Goal: Task Accomplishment & Management: Use online tool/utility

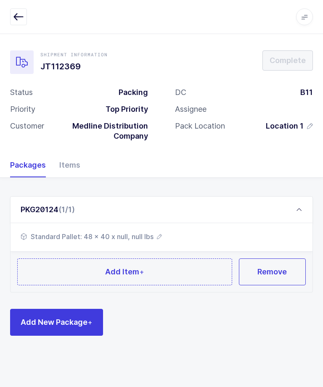
click at [197, 258] on button "Add Item +" at bounding box center [124, 271] width 215 height 27
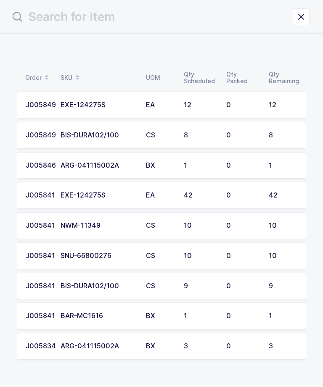
click at [273, 106] on div "12" at bounding box center [282, 105] width 29 height 8
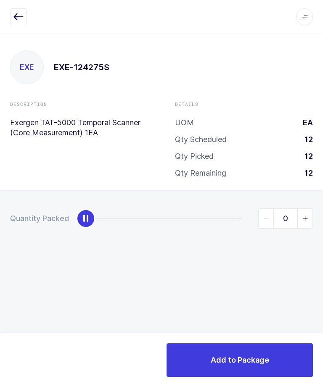
click at [12, 21] on button "button" at bounding box center [18, 16] width 17 height 17
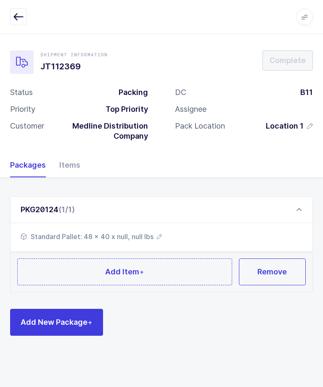
click at [183, 260] on button "Add Item +" at bounding box center [124, 271] width 215 height 27
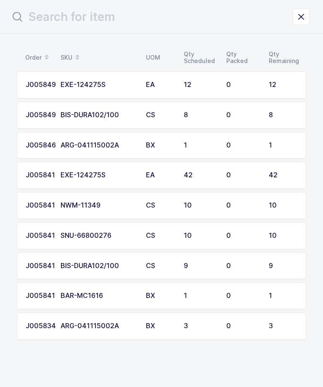
scroll to position [20, 0]
click at [242, 88] on div "0" at bounding box center [242, 85] width 32 height 8
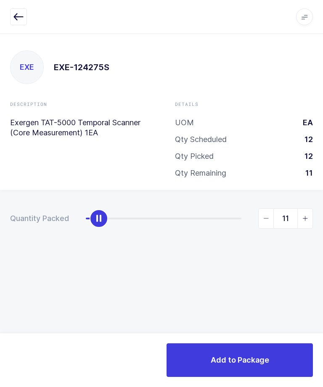
type input "12"
click at [259, 338] on div "Add to Package" at bounding box center [161, 360] width 323 height 54
click at [234, 360] on span "Add to Package" at bounding box center [239, 359] width 58 height 11
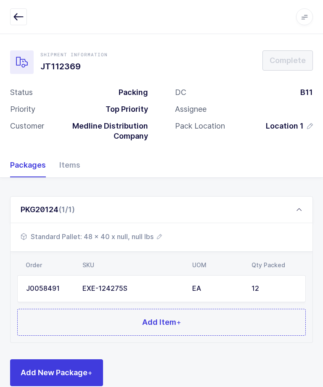
click at [218, 319] on button "Add Item +" at bounding box center [161, 322] width 288 height 27
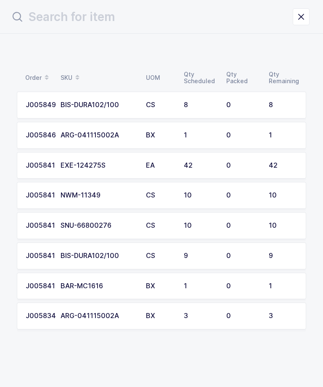
click at [221, 105] on td "8" at bounding box center [200, 105] width 42 height 27
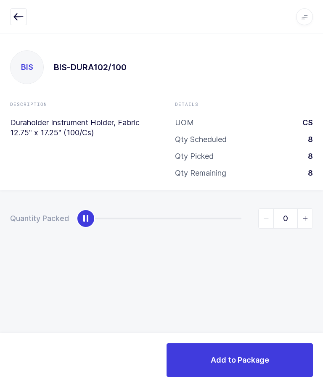
click at [19, 19] on icon "button" at bounding box center [18, 17] width 10 height 10
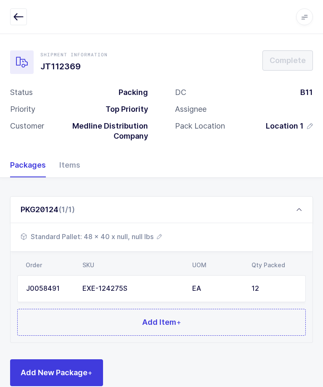
click at [160, 317] on span "Add Item +" at bounding box center [161, 322] width 39 height 11
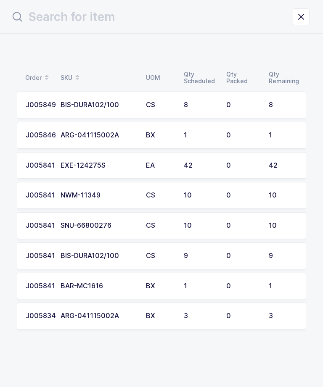
click at [157, 162] on div "EA" at bounding box center [160, 166] width 28 height 8
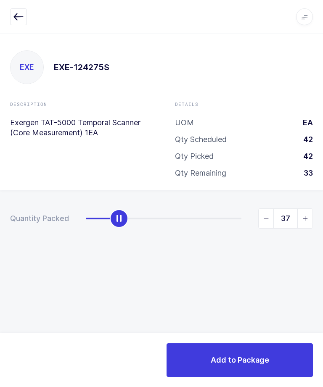
type input "42"
click at [249, 360] on span "Add to Package" at bounding box center [239, 359] width 58 height 11
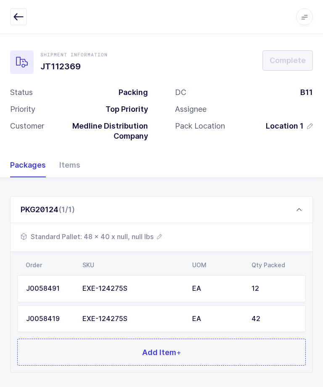
click at [188, 359] on button "Add Item +" at bounding box center [161, 352] width 288 height 27
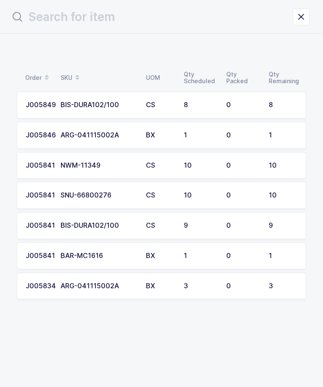
click at [257, 165] on div "0" at bounding box center [242, 166] width 32 height 8
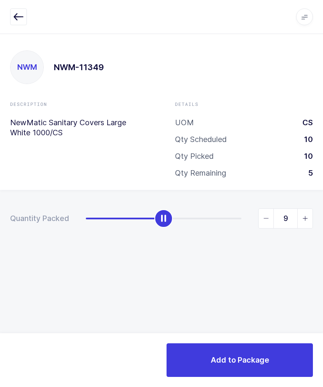
type input "10"
click at [255, 354] on button "Add to Package" at bounding box center [239, 360] width 146 height 34
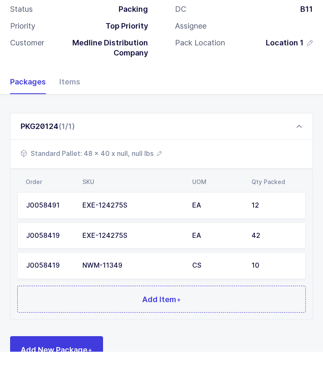
scroll to position [45, 0]
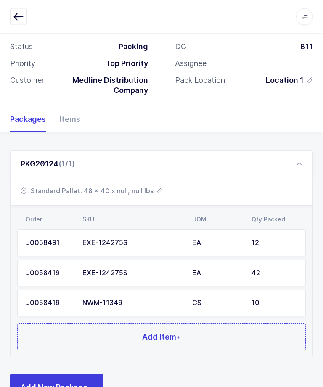
click at [252, 334] on button "Add Item +" at bounding box center [161, 336] width 288 height 27
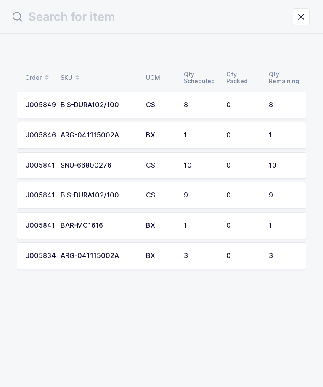
click at [261, 100] on td "0" at bounding box center [242, 105] width 42 height 27
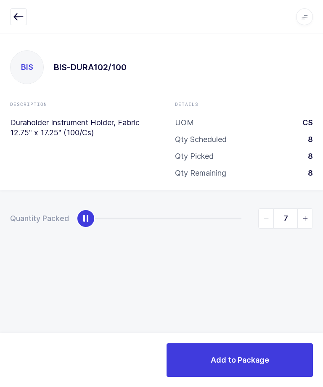
type input "8"
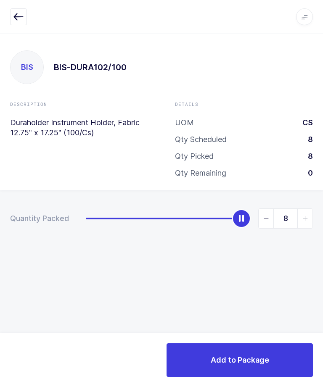
click at [273, 357] on button "Add to Package" at bounding box center [239, 360] width 146 height 34
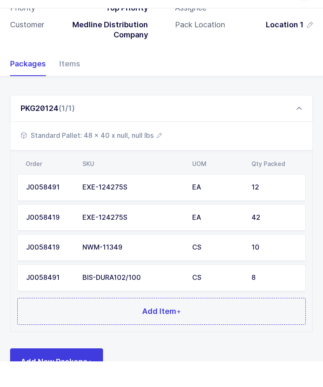
scroll to position [75, 0]
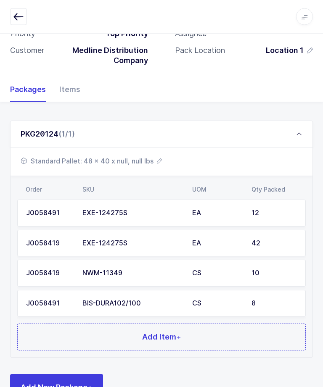
click at [189, 337] on button "Add Item +" at bounding box center [161, 337] width 288 height 27
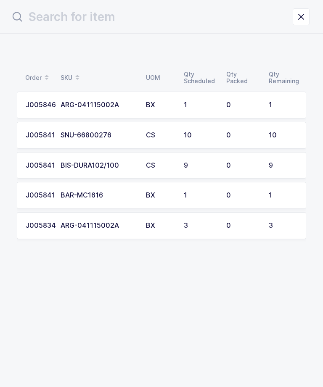
click at [215, 163] on div "9" at bounding box center [200, 166] width 32 height 8
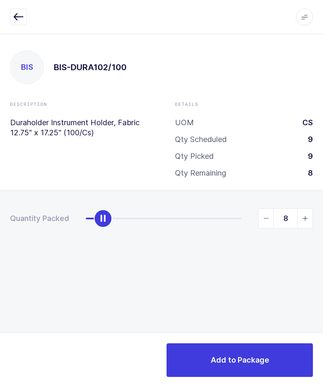
type input "9"
click at [256, 354] on button "Add to Package" at bounding box center [239, 360] width 146 height 34
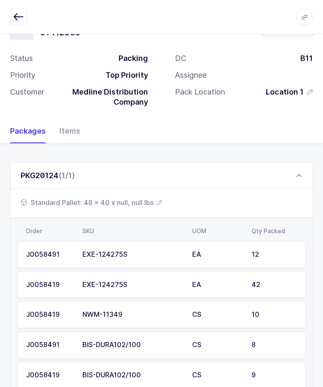
scroll to position [69, 0]
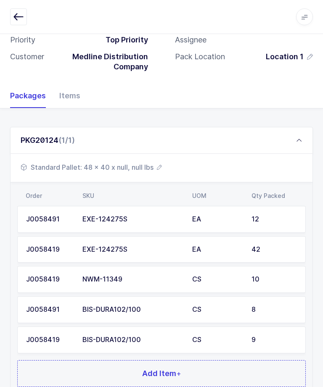
click at [198, 368] on button "Add Item +" at bounding box center [161, 373] width 288 height 27
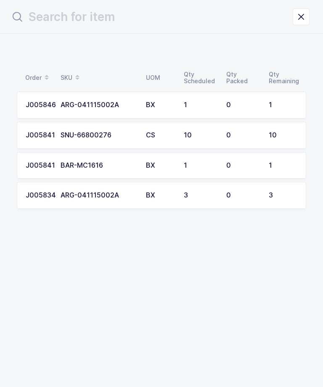
scroll to position [0, 0]
click at [240, 99] on td "0" at bounding box center [242, 105] width 42 height 27
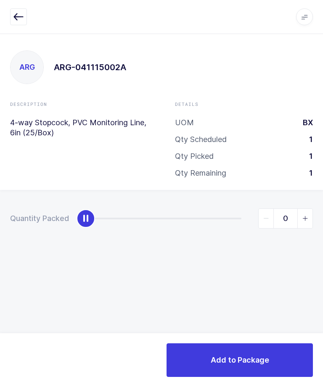
type input "1"
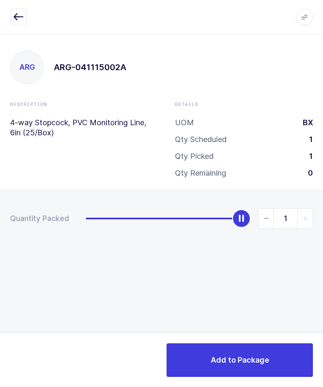
click at [229, 352] on button "Add to Package" at bounding box center [239, 360] width 146 height 34
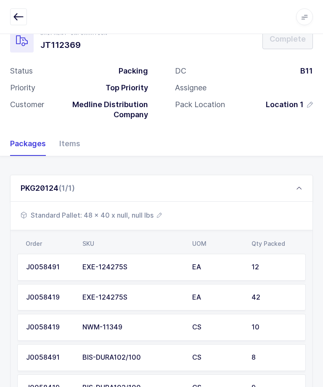
scroll to position [116, 0]
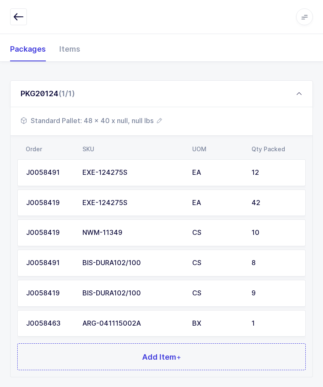
click at [208, 358] on button "Add Item +" at bounding box center [161, 356] width 288 height 27
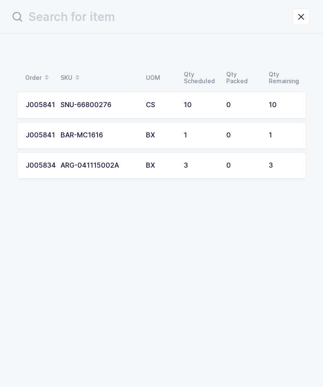
click at [228, 168] on div "0" at bounding box center [242, 166] width 32 height 8
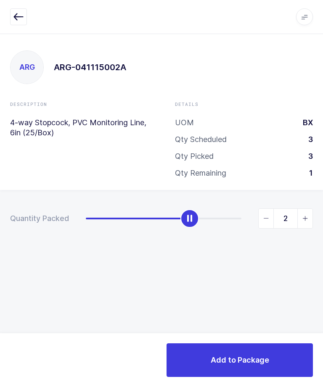
type input "3"
click at [237, 354] on span "Add to Package" at bounding box center [239, 359] width 58 height 11
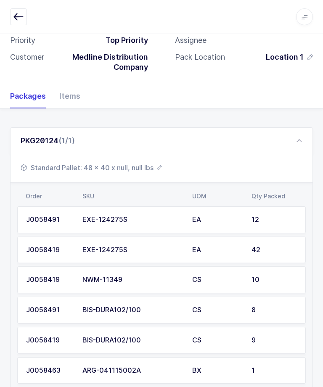
scroll to position [102, 0]
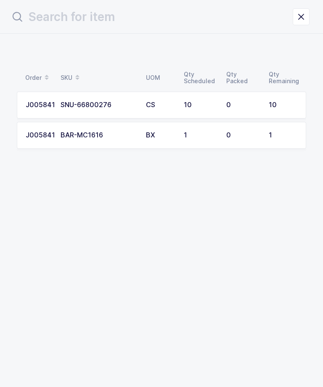
click at [235, 134] on div "0" at bounding box center [242, 135] width 32 height 8
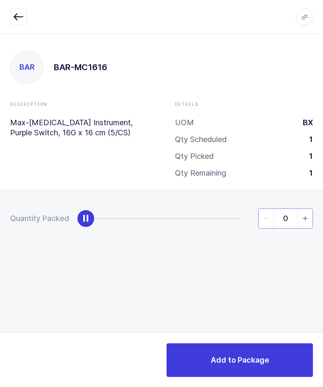
click at [296, 213] on input "0" at bounding box center [285, 218] width 55 height 20
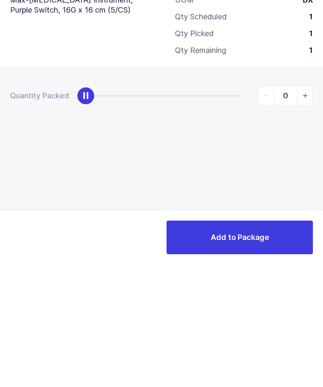
click at [309, 209] on span "slider between 0 and 1" at bounding box center [304, 218] width 15 height 19
type input "1"
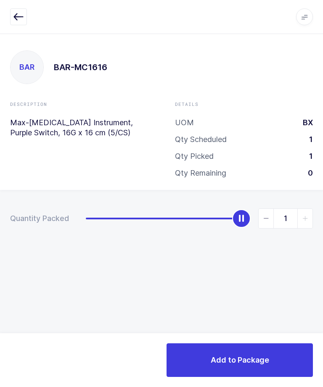
click at [264, 364] on span "Add to Package" at bounding box center [239, 359] width 58 height 11
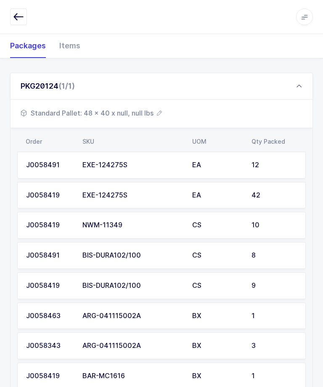
scroll to position [123, 0]
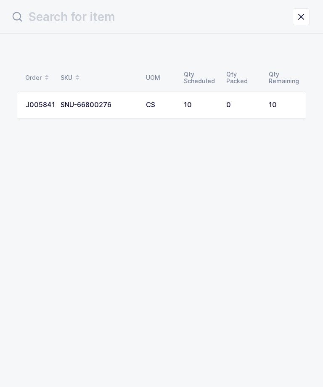
scroll to position [0, 0]
click at [264, 100] on td "10" at bounding box center [284, 105] width 42 height 27
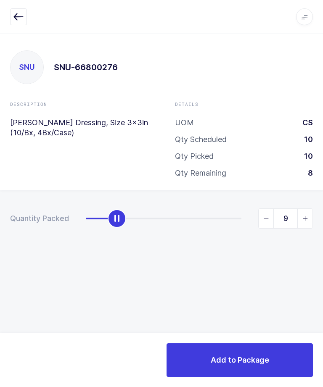
type input "10"
click at [267, 365] on span "Add to Package" at bounding box center [239, 359] width 58 height 11
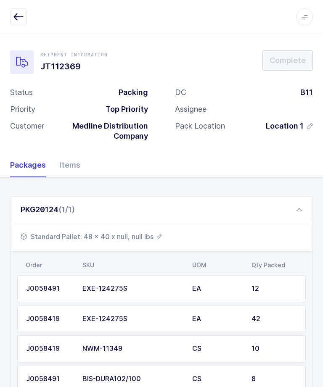
click at [129, 239] on span "Standard Pallet: 48 x 40 x null, null lbs" at bounding box center [91, 236] width 141 height 10
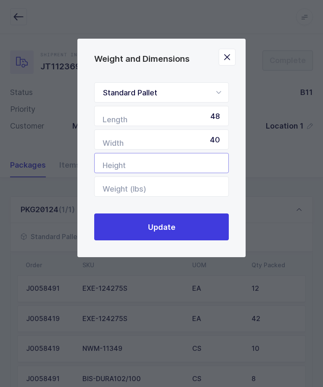
click at [210, 165] on input "Height" at bounding box center [161, 163] width 134 height 20
type input "49"
click at [203, 227] on button "Update" at bounding box center [161, 226] width 134 height 27
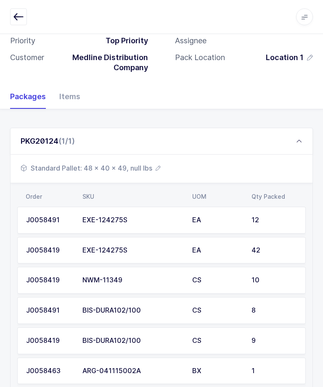
scroll to position [68, 0]
click at [136, 163] on span "Standard Pallet: 48 x 40 x 49, null lbs" at bounding box center [91, 168] width 140 height 10
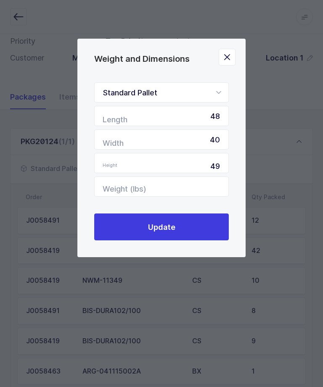
click at [228, 52] on button "Close" at bounding box center [226, 57] width 17 height 17
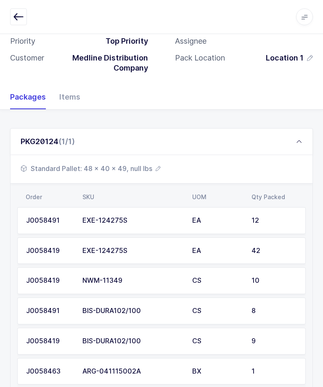
click at [20, 18] on icon "button" at bounding box center [18, 17] width 10 height 10
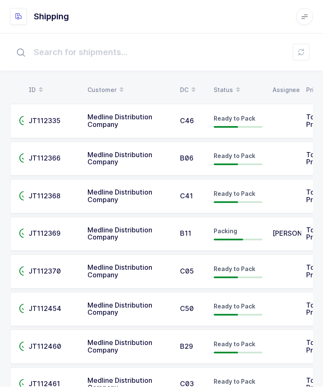
scroll to position [0, 0]
click at [272, 159] on td at bounding box center [284, 159] width 34 height 34
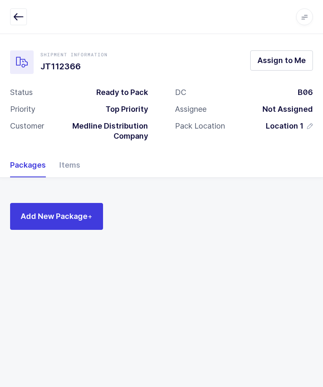
click at [293, 65] on span "Assign to Me" at bounding box center [281, 60] width 48 height 11
click at [20, 16] on icon "button" at bounding box center [18, 17] width 10 height 10
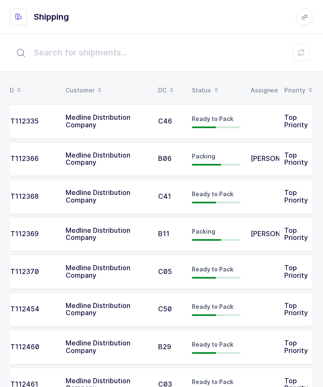
scroll to position [0, 22]
click at [275, 235] on td "[PERSON_NAME]" at bounding box center [262, 234] width 34 height 34
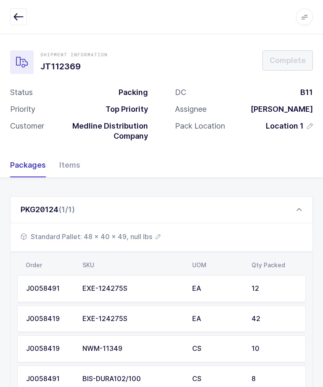
click at [143, 239] on span "Standard Pallet: 48 x 40 x 49, null lbs" at bounding box center [91, 236] width 140 height 10
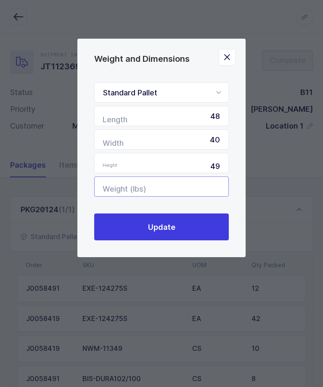
click at [207, 189] on input "Weight (lbs)" at bounding box center [161, 186] width 134 height 20
click at [228, 56] on icon "Close" at bounding box center [227, 57] width 12 height 12
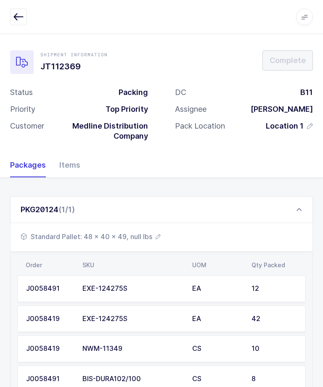
click at [139, 238] on span "Standard Pallet: 48 x 40 x 49, null lbs" at bounding box center [91, 236] width 140 height 10
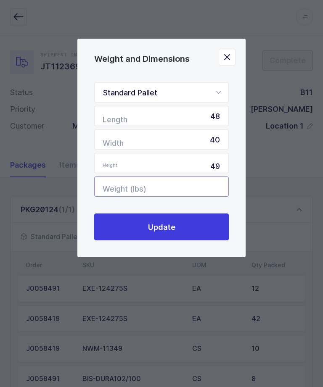
click at [207, 194] on input "Weight (lbs)" at bounding box center [161, 186] width 134 height 20
type input "231"
click at [200, 226] on button "Update" at bounding box center [161, 226] width 134 height 27
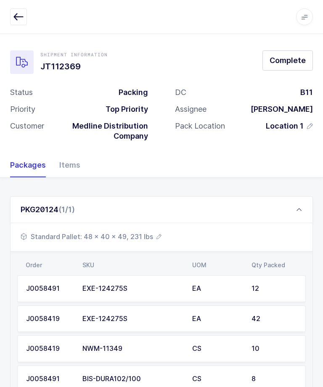
click at [304, 45] on div "Shipment Information JT112369 Complete Status Packing Priority Top Priority Cus…" at bounding box center [161, 93] width 323 height 119
click at [301, 60] on span "Complete" at bounding box center [287, 60] width 36 height 11
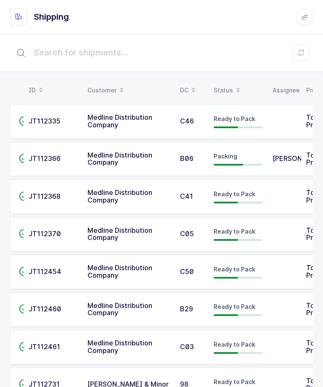
click at [266, 152] on td "Packing" at bounding box center [237, 159] width 59 height 34
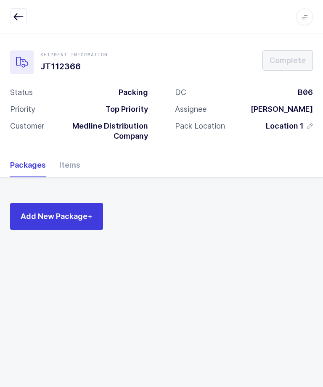
click at [85, 208] on button "Add New Package +" at bounding box center [56, 216] width 93 height 27
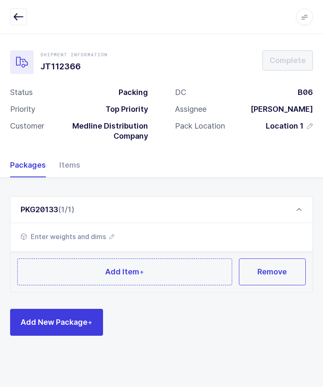
click at [79, 317] on span "Add New Package +" at bounding box center [57, 322] width 72 height 11
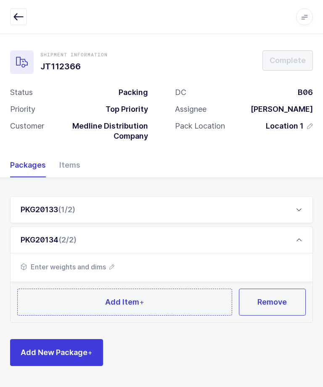
click at [69, 348] on span "Add New Package +" at bounding box center [57, 352] width 72 height 11
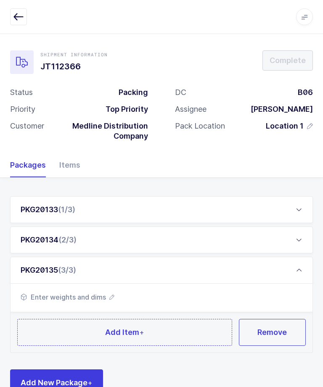
click at [91, 217] on div "PKG20133 (1/3)" at bounding box center [161, 209] width 302 height 27
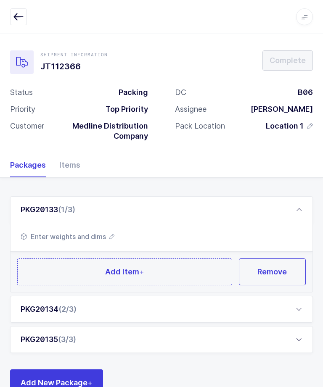
click at [100, 231] on span "Enter weights and dims" at bounding box center [68, 236] width 94 height 10
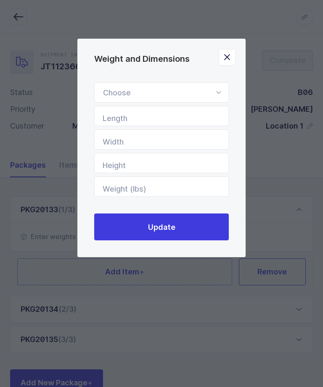
click at [206, 100] on div "Weight and Dimensions" at bounding box center [161, 92] width 134 height 20
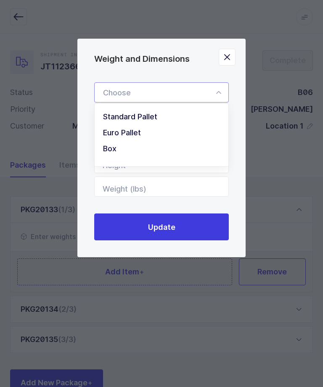
click at [170, 116] on li "Standard Pallet" at bounding box center [161, 117] width 127 height 16
type input "Standard Pallet"
type input "48"
type input "40"
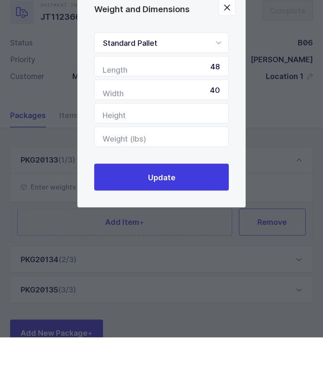
click at [191, 213] on button "Update" at bounding box center [161, 226] width 134 height 27
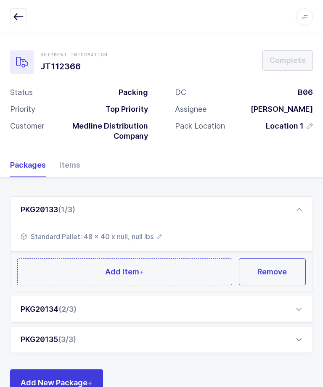
click at [76, 312] on span "(2/3)" at bounding box center [67, 309] width 18 height 9
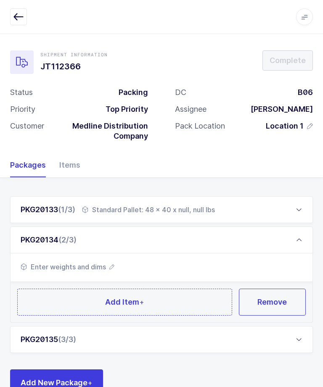
click at [102, 264] on span "Enter weights and dims" at bounding box center [68, 267] width 94 height 10
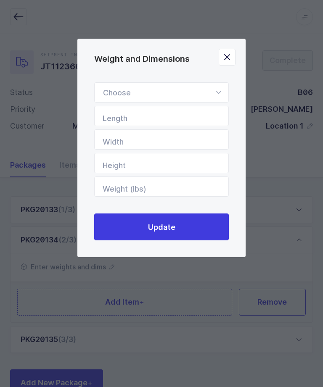
click at [120, 96] on div "Weight and Dimensions" at bounding box center [161, 92] width 134 height 20
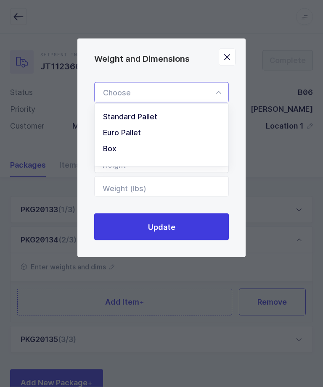
click at [121, 120] on span "Standard Pallet" at bounding box center [130, 116] width 54 height 9
type input "Standard Pallet"
type input "48"
type input "40"
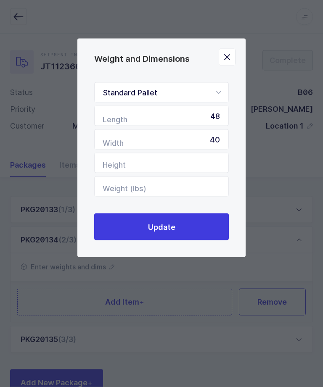
click at [129, 218] on button "Update" at bounding box center [161, 226] width 134 height 27
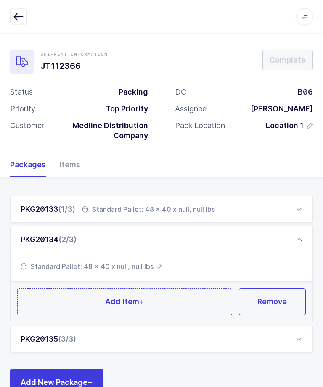
click at [58, 349] on div "PKG20135 (3/3)" at bounding box center [161, 339] width 302 height 27
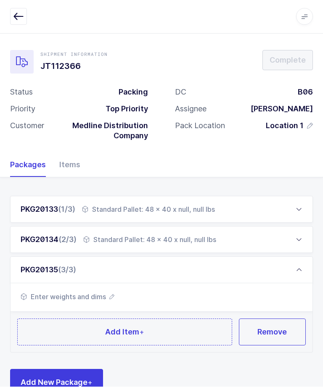
click at [66, 299] on span "Enter weights and dims" at bounding box center [68, 297] width 94 height 10
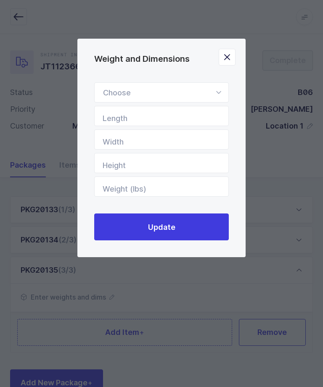
click at [111, 88] on div "Weight and Dimensions" at bounding box center [161, 92] width 134 height 20
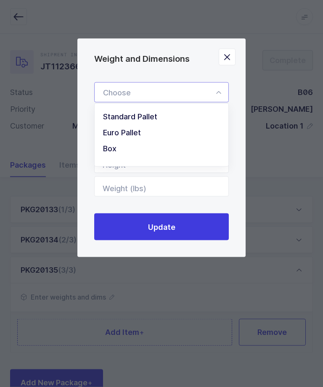
click at [116, 88] on div "Weight and Dimensions" at bounding box center [161, 92] width 134 height 20
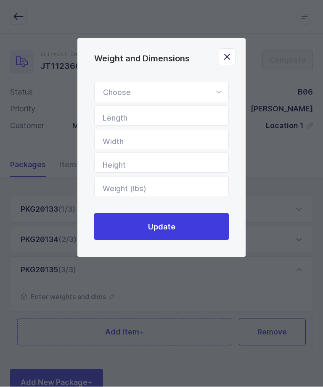
click at [113, 95] on div "Weight and Dimensions" at bounding box center [161, 92] width 134 height 20
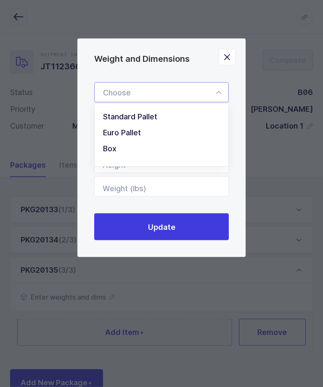
click at [118, 111] on li "Standard Pallet" at bounding box center [161, 117] width 127 height 16
type input "Standard Pallet"
type input "48"
type input "40"
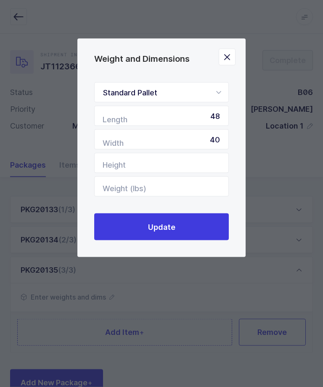
click at [122, 226] on button "Update" at bounding box center [161, 226] width 134 height 27
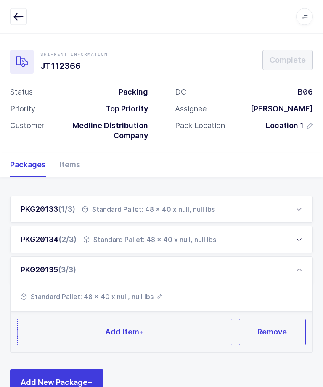
click at [124, 205] on div "Standard Pallet: 48 x 40 x null, null lbs" at bounding box center [148, 210] width 133 height 10
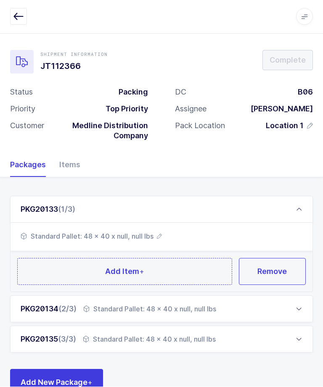
click at [107, 270] on span "Add Item +" at bounding box center [124, 271] width 39 height 11
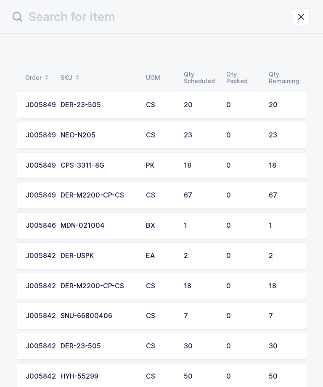
click at [297, 24] on button "close drawer" at bounding box center [300, 16] width 17 height 17
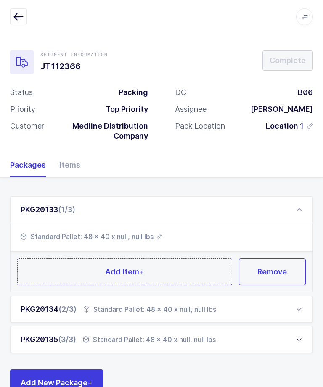
click at [68, 165] on div "Items" at bounding box center [67, 165] width 28 height 24
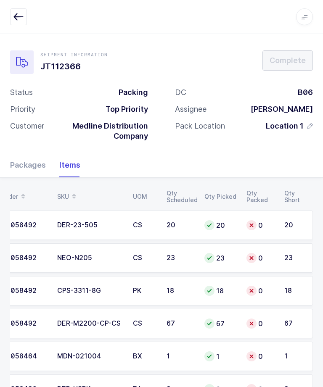
click at [24, 164] on div "Packages" at bounding box center [31, 165] width 42 height 24
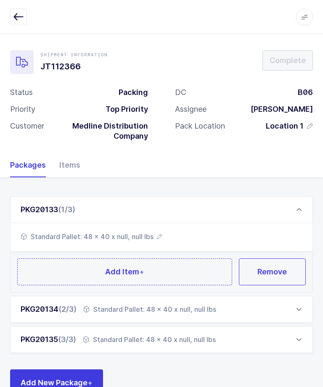
click at [161, 273] on button "Add Item +" at bounding box center [124, 271] width 215 height 27
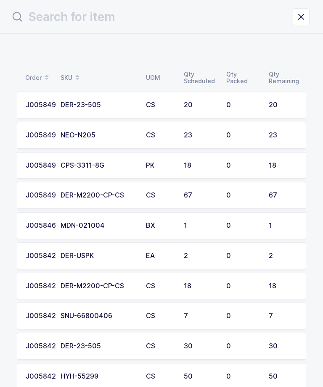
click at [269, 193] on div "67" at bounding box center [282, 196] width 29 height 8
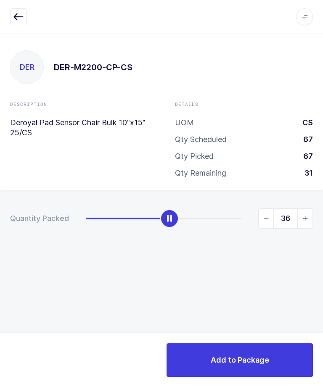
type input "37"
click at [221, 370] on button "Add to Package" at bounding box center [239, 360] width 146 height 34
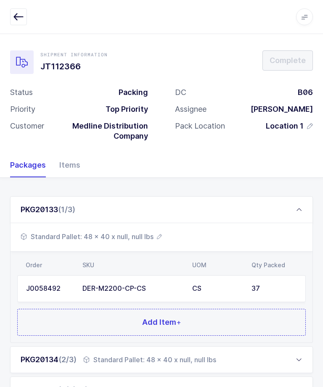
click at [196, 324] on button "Add Item +" at bounding box center [161, 322] width 288 height 27
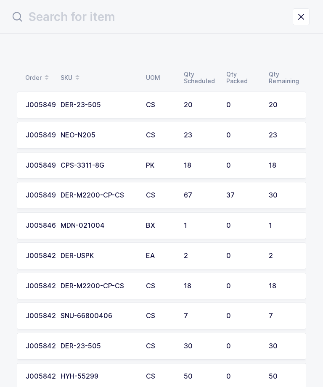
click at [40, 137] on div "J0058492" at bounding box center [38, 135] width 25 height 8
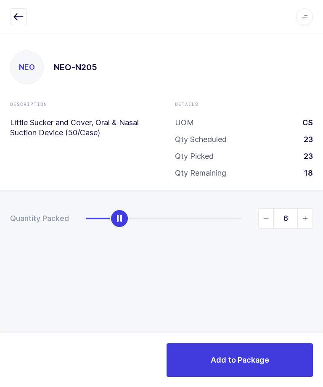
type input "7"
click at [279, 358] on button "Add to Package" at bounding box center [239, 360] width 146 height 34
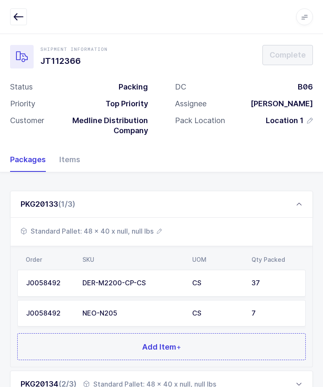
scroll to position [55, 0]
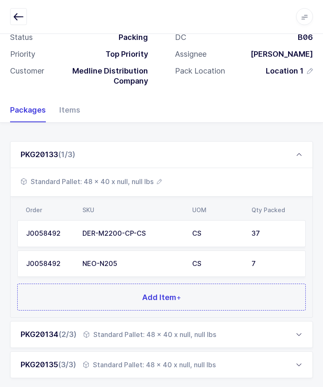
click at [248, 294] on button "Add Item +" at bounding box center [161, 297] width 288 height 27
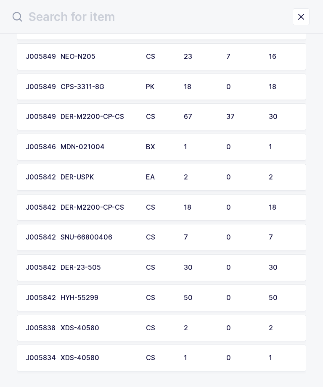
scroll to position [82, 0]
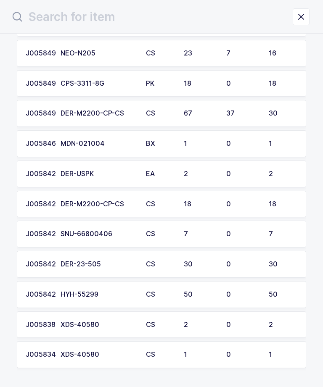
click at [261, 231] on td "0" at bounding box center [242, 234] width 42 height 27
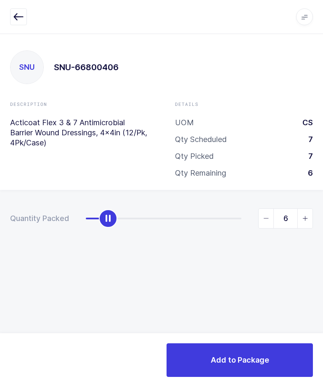
type input "7"
click at [250, 372] on button "Add to Package" at bounding box center [239, 360] width 146 height 34
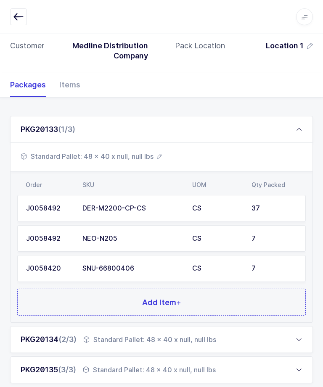
scroll to position [80, 0]
click at [257, 303] on button "Add Item +" at bounding box center [161, 302] width 288 height 27
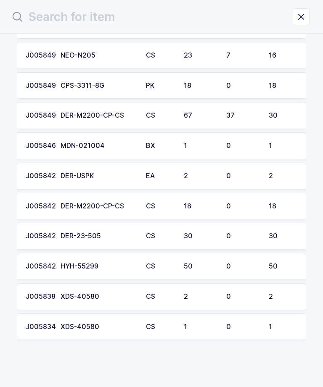
click at [279, 323] on div "1" at bounding box center [282, 327] width 29 height 8
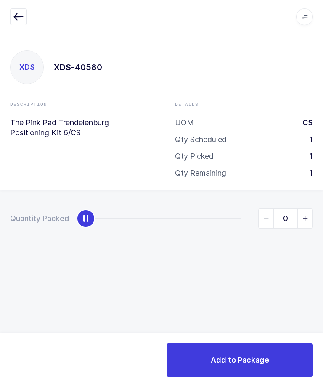
click at [308, 217] on span "slider between 0 and 1" at bounding box center [304, 218] width 15 height 19
type input "1"
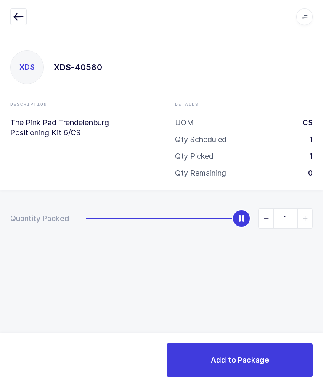
click at [282, 370] on button "Add to Package" at bounding box center [239, 360] width 146 height 34
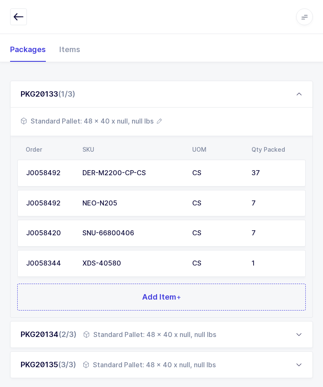
scroll to position [115, 0]
click at [274, 291] on button "Add Item +" at bounding box center [161, 297] width 288 height 27
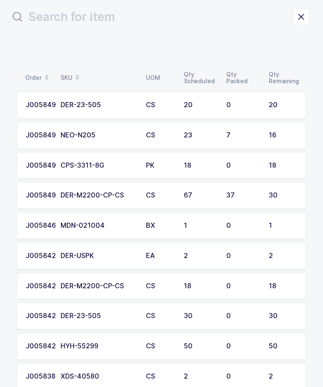
click at [307, 22] on button "close drawer" at bounding box center [300, 16] width 17 height 17
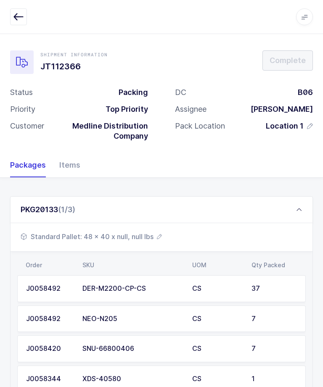
click at [143, 239] on span "Standard Pallet: 48 x 40 x null, null lbs" at bounding box center [91, 236] width 141 height 10
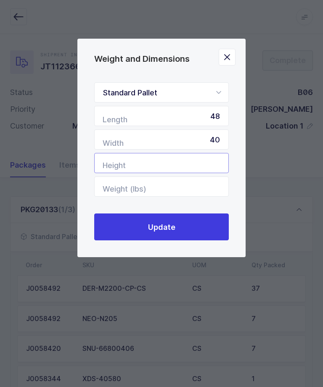
click at [195, 165] on input "Height" at bounding box center [161, 163] width 134 height 20
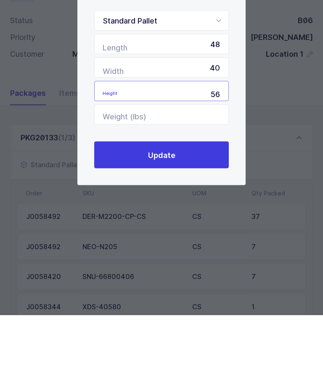
type input "56"
click at [195, 213] on button "Update" at bounding box center [161, 226] width 134 height 27
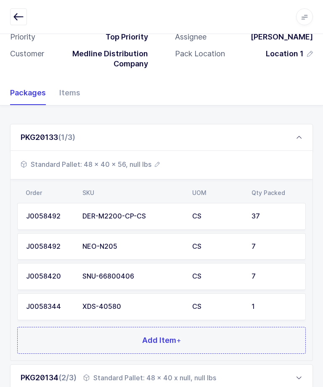
click at [302, 133] on div "PKG20133 (1/3)" at bounding box center [161, 137] width 302 height 27
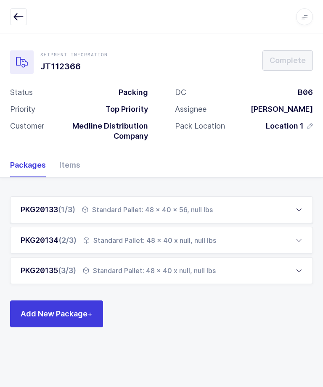
scroll to position [28, 0]
click at [220, 226] on div "PKG20134 (2/3) Standard Pallet: 48 x 40 x null, null lbs" at bounding box center [161, 239] width 302 height 27
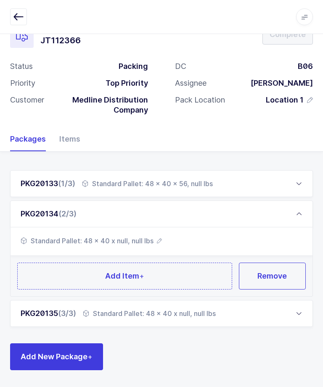
click at [141, 237] on span "Standard Pallet: 48 x 40 x null, null lbs" at bounding box center [91, 241] width 141 height 10
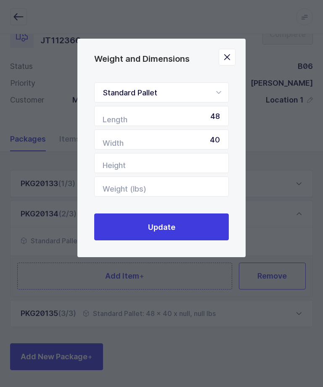
click at [287, 186] on div "Weight and Dimensions Standard Pallet Standard Pallet Euro Pallet Box Length 48…" at bounding box center [161, 193] width 323 height 387
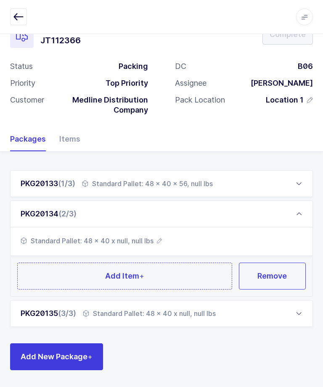
click at [184, 266] on button "Add Item +" at bounding box center [124, 276] width 215 height 27
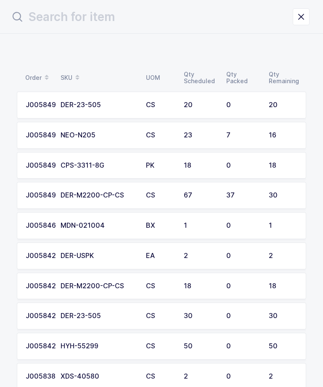
click at [264, 106] on td "20" at bounding box center [284, 105] width 42 height 27
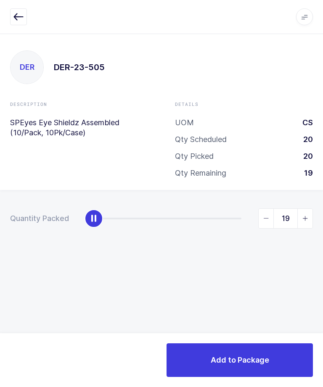
type input "20"
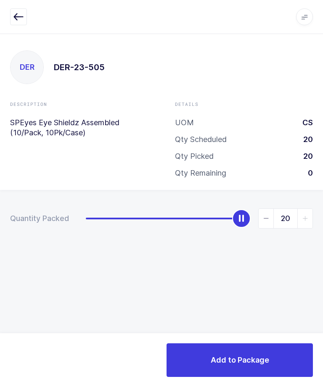
click at [262, 371] on button "Add to Package" at bounding box center [239, 360] width 146 height 34
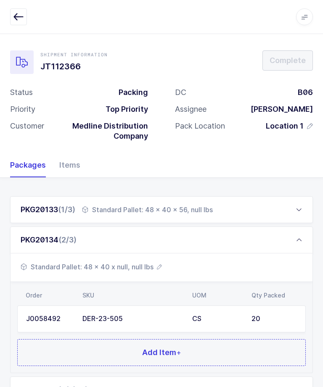
click at [210, 350] on button "Add Item +" at bounding box center [161, 352] width 288 height 27
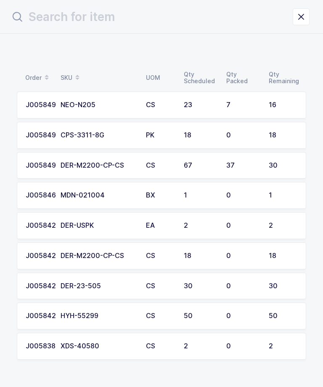
click at [240, 282] on div "0" at bounding box center [242, 286] width 32 height 8
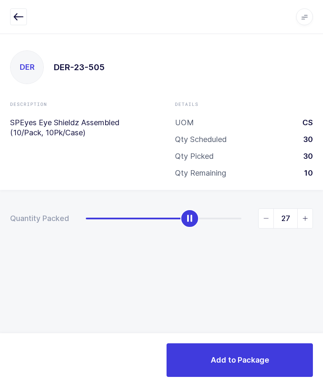
type input "30"
click at [262, 367] on button "Add to Package" at bounding box center [239, 360] width 146 height 34
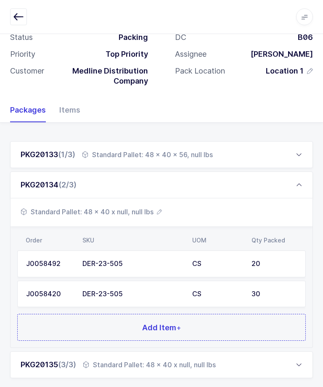
scroll to position [74, 0]
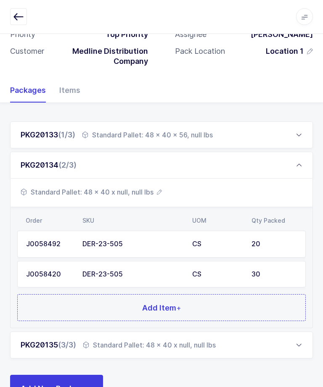
click at [259, 307] on button "Add Item +" at bounding box center [161, 307] width 288 height 27
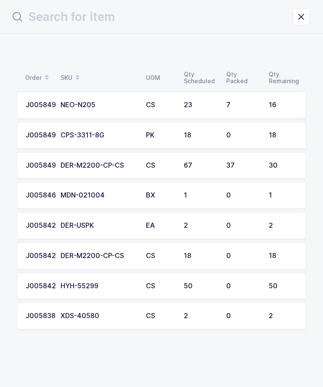
click at [272, 101] on div "16" at bounding box center [282, 105] width 29 height 8
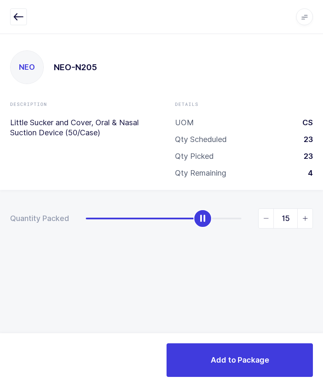
type input "16"
click at [273, 357] on button "Add to Package" at bounding box center [239, 360] width 146 height 34
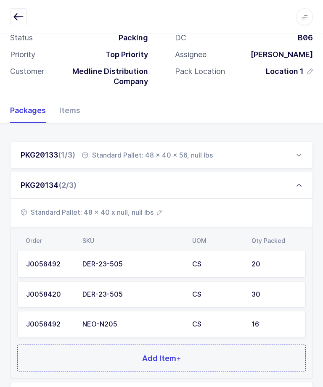
scroll to position [93, 0]
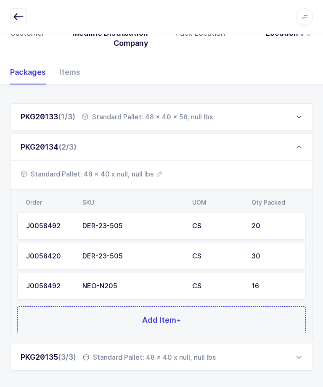
click at [225, 324] on button "Add Item +" at bounding box center [161, 319] width 288 height 27
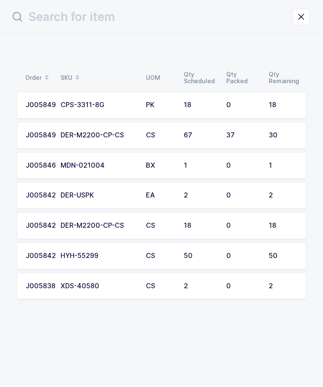
click at [270, 104] on div "18" at bounding box center [282, 105] width 29 height 8
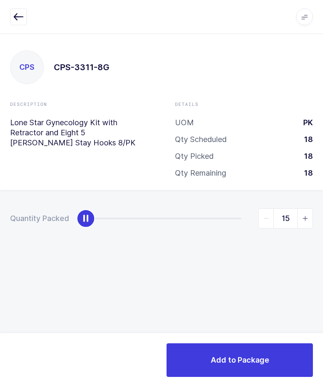
type input "18"
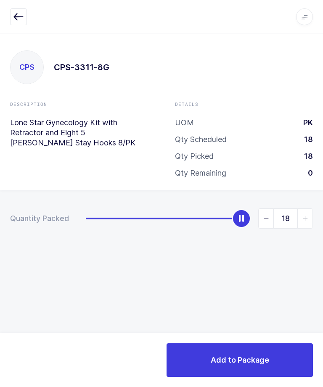
click at [257, 354] on span "Add to Package" at bounding box center [239, 359] width 58 height 11
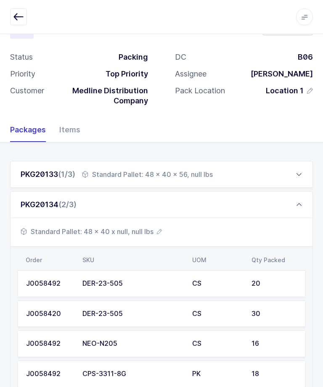
scroll to position [68, 0]
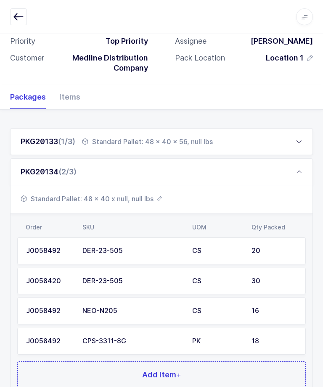
click at [229, 370] on button "Add Item +" at bounding box center [161, 374] width 288 height 27
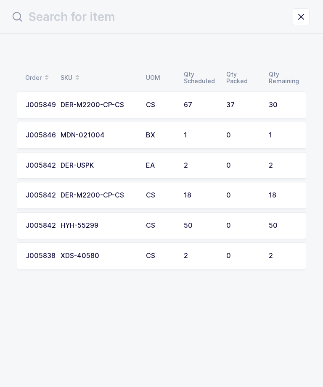
scroll to position [0, 0]
click at [40, 134] on div "J0058464" at bounding box center [38, 135] width 25 height 8
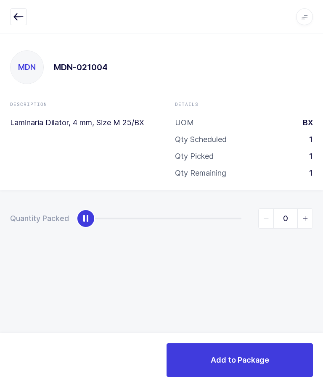
click at [311, 216] on span "slider between 0 and 1" at bounding box center [304, 218] width 15 height 19
type input "1"
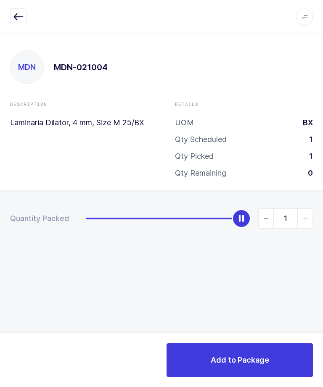
click at [262, 346] on button "Add to Package" at bounding box center [239, 360] width 146 height 34
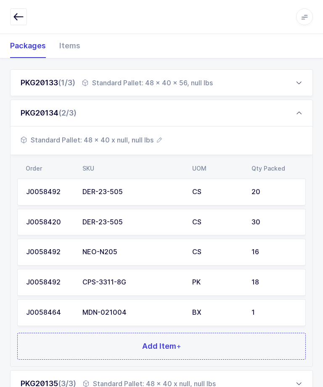
scroll to position [165, 0]
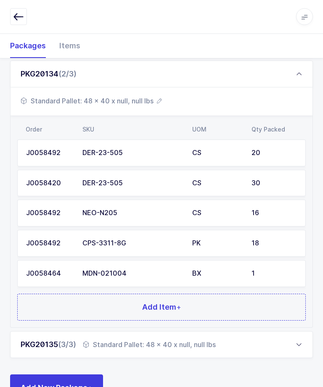
click at [239, 304] on button "Add Item +" at bounding box center [161, 307] width 288 height 27
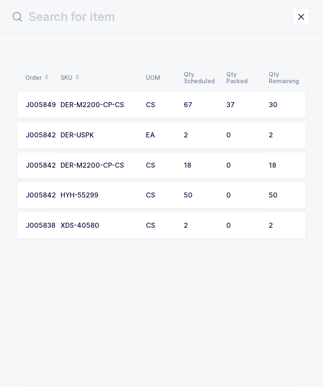
scroll to position [0, 0]
click at [43, 139] on td "J0058420" at bounding box center [36, 135] width 39 height 27
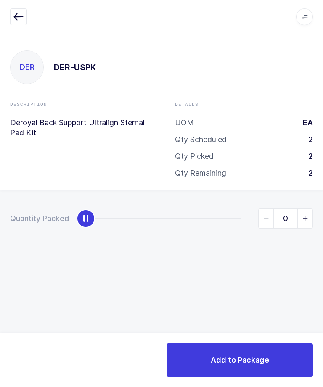
click at [304, 225] on span "slider between 0 and 2" at bounding box center [304, 218] width 15 height 19
click at [308, 221] on span "slider between 0 and 2" at bounding box center [304, 218] width 15 height 19
type input "2"
click at [273, 360] on button "Add to Package" at bounding box center [239, 360] width 146 height 34
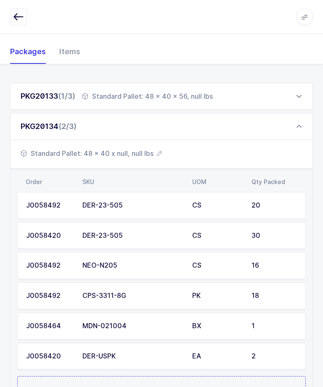
scroll to position [113, 0]
click at [226, 386] on button "Add Item +" at bounding box center [161, 389] width 288 height 27
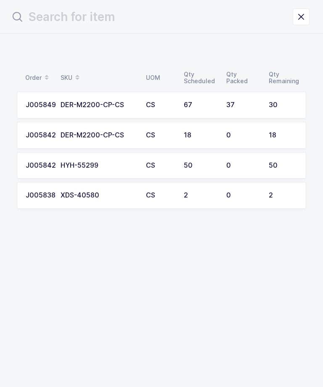
scroll to position [0, 0]
click at [38, 165] on div "J0058420" at bounding box center [38, 166] width 25 height 8
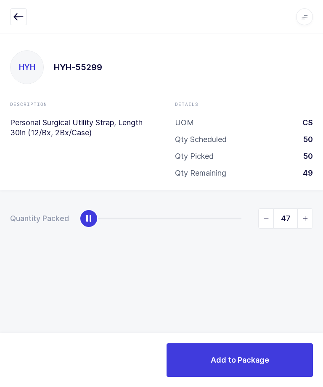
type input "50"
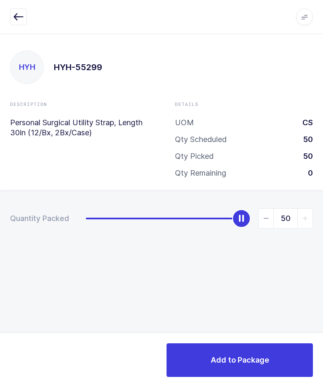
click at [278, 349] on button "Add to Package" at bounding box center [239, 360] width 146 height 34
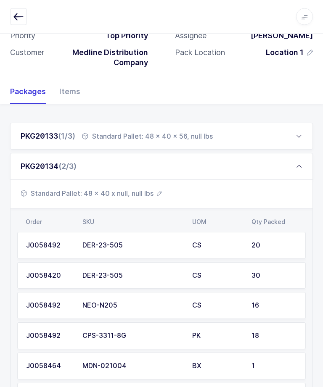
click at [121, 194] on span "Standard Pallet: 48 x 40 x null, null lbs" at bounding box center [91, 194] width 141 height 10
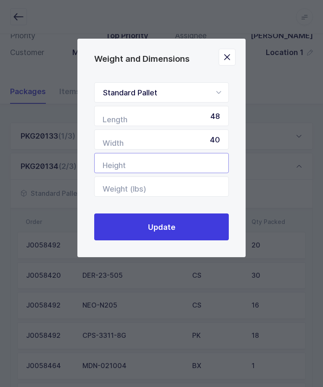
click at [204, 173] on input "Height" at bounding box center [161, 163] width 134 height 20
type input "67"
click at [202, 231] on button "Update" at bounding box center [161, 226] width 134 height 27
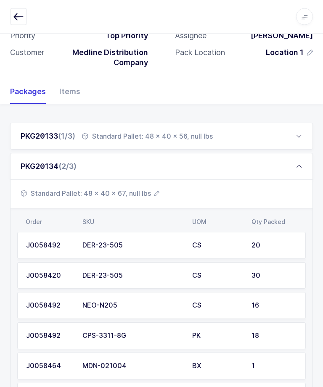
scroll to position [74, 0]
click at [299, 168] on div "PKG20134 (2/3)" at bounding box center [161, 166] width 302 height 27
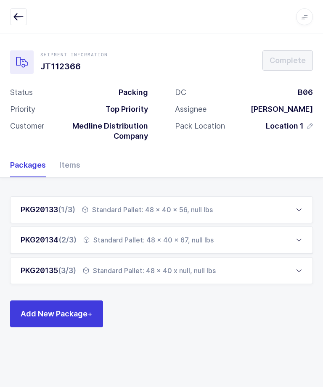
scroll to position [0, 0]
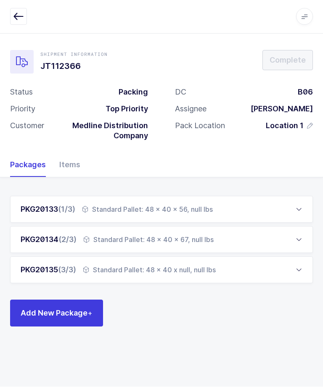
click at [59, 265] on div "PKG20135 (3/3)" at bounding box center [48, 270] width 55 height 10
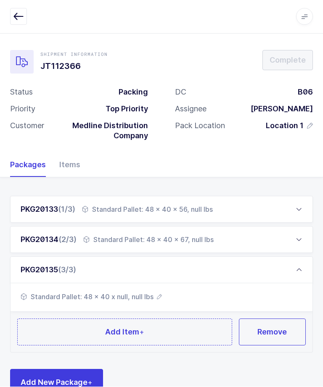
click at [156, 326] on button "Add Item +" at bounding box center [124, 332] width 215 height 27
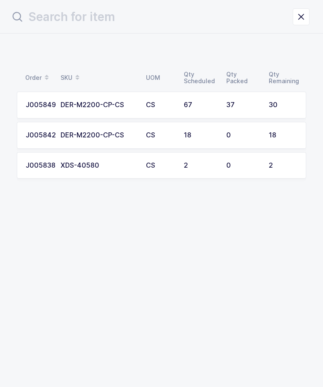
click at [268, 102] on td "30" at bounding box center [284, 105] width 42 height 27
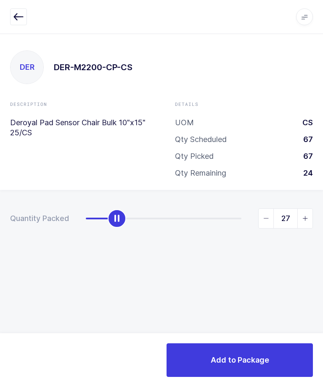
type input "30"
click at [244, 357] on span "Add to Package" at bounding box center [239, 359] width 58 height 11
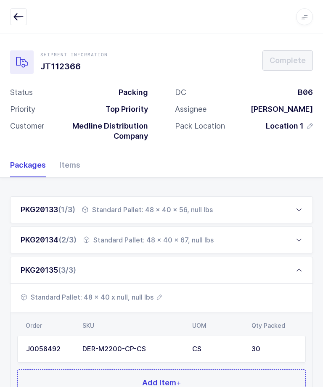
click at [214, 378] on button "Add Item +" at bounding box center [161, 382] width 288 height 27
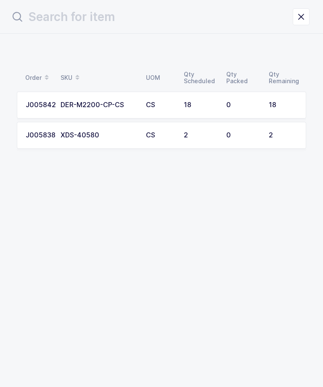
click at [280, 92] on td "18" at bounding box center [284, 105] width 42 height 27
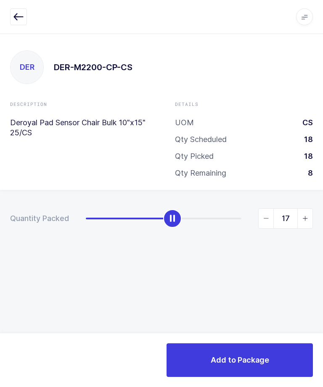
type input "18"
click at [261, 364] on span "Add to Package" at bounding box center [239, 359] width 58 height 11
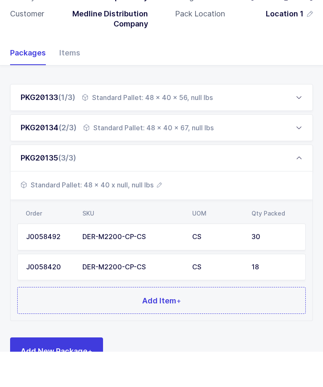
scroll to position [76, 0]
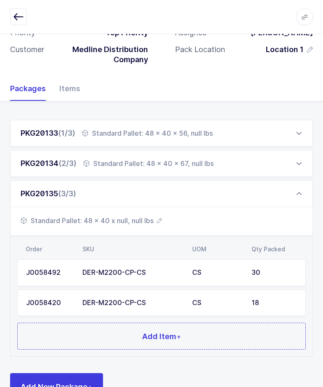
click at [229, 341] on button "Add Item +" at bounding box center [161, 336] width 288 height 27
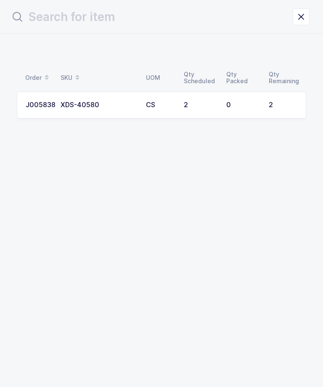
click at [218, 102] on td "2" at bounding box center [200, 105] width 42 height 27
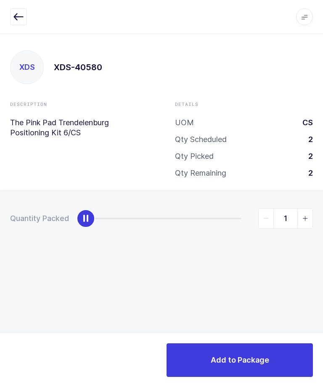
type input "2"
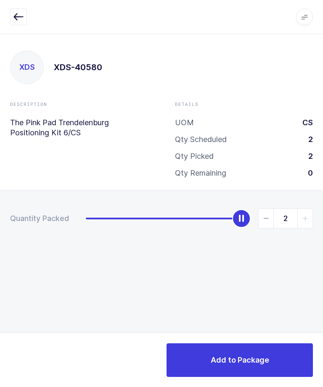
click at [247, 356] on span "Add to Package" at bounding box center [239, 359] width 58 height 11
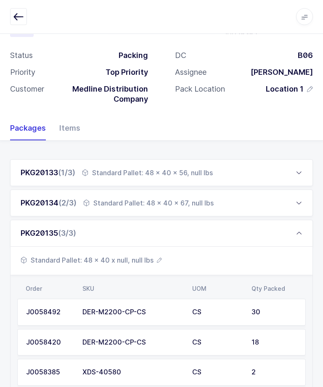
scroll to position [52, 0]
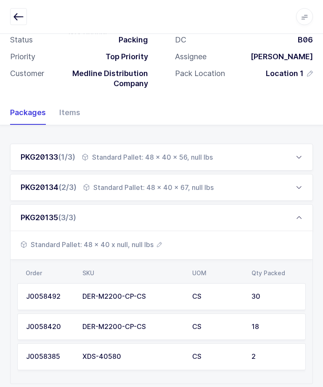
click at [137, 241] on span "Standard Pallet: 48 x 40 x null, null lbs" at bounding box center [91, 245] width 141 height 10
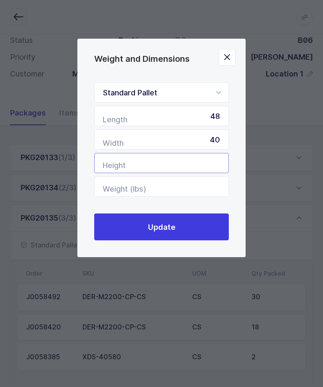
click at [203, 161] on input "Height" at bounding box center [161, 163] width 134 height 20
type input "70"
click at [197, 232] on button "Update" at bounding box center [161, 226] width 134 height 27
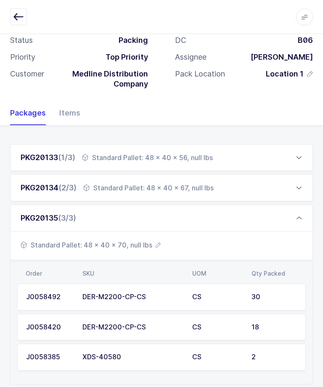
click at [19, 18] on icon "button" at bounding box center [18, 17] width 10 height 10
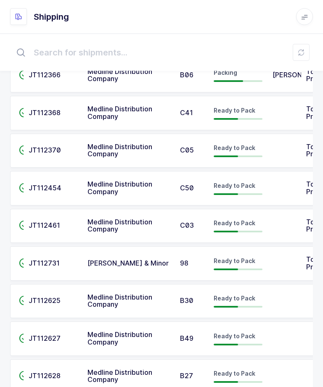
scroll to position [83, 0]
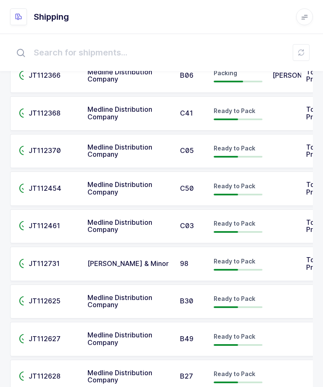
click at [259, 219] on div "Ready to Pack" at bounding box center [237, 225] width 49 height 13
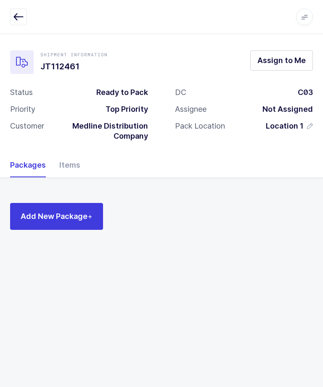
click at [134, 16] on div at bounding box center [161, 16] width 302 height 17
click at [308, 165] on div "Packages Items" at bounding box center [161, 165] width 302 height 24
click at [15, 22] on button "button" at bounding box center [18, 16] width 17 height 17
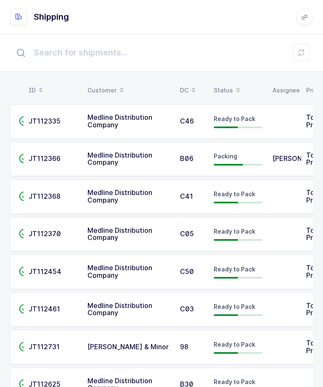
click at [50, 124] on span "JT112335" at bounding box center [45, 121] width 32 height 8
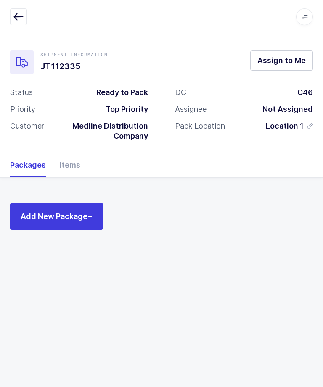
click at [282, 68] on button "Assign to Me" at bounding box center [281, 60] width 63 height 20
click at [59, 219] on span "Add New Package +" at bounding box center [57, 216] width 72 height 11
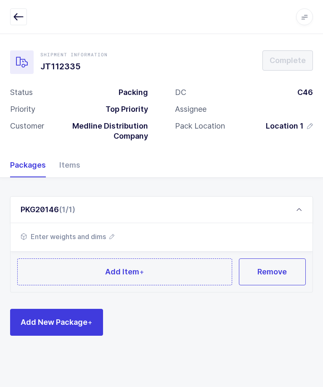
click at [41, 328] on button "Add New Package +" at bounding box center [56, 322] width 93 height 27
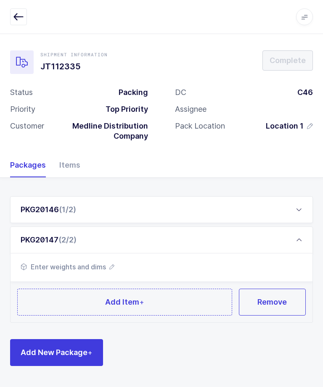
click at [41, 360] on button "Add New Package +" at bounding box center [56, 352] width 93 height 27
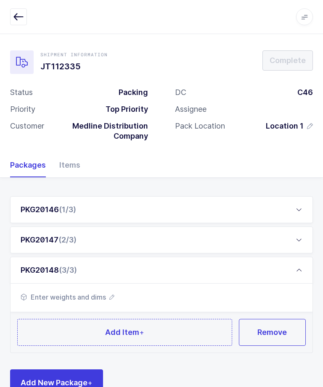
click at [17, 17] on icon "button" at bounding box center [18, 17] width 10 height 10
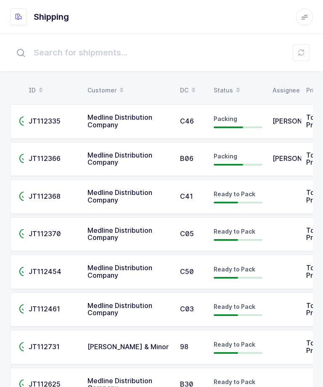
click at [269, 159] on td "[PERSON_NAME]" at bounding box center [284, 159] width 34 height 34
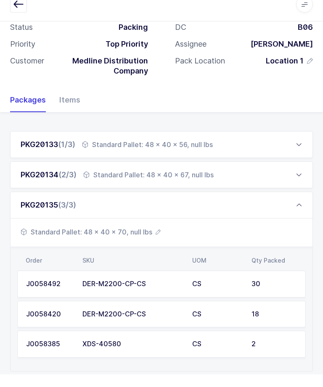
scroll to position [52, 0]
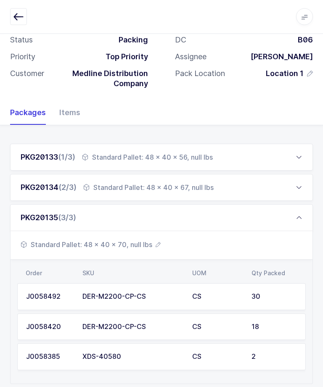
click at [206, 157] on div "Standard Pallet: 48 x 40 x 56, null lbs" at bounding box center [147, 157] width 131 height 10
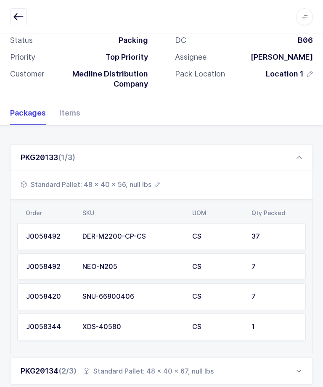
click at [152, 182] on span "Standard Pallet: 48 x 40 x 56, null lbs" at bounding box center [90, 184] width 139 height 10
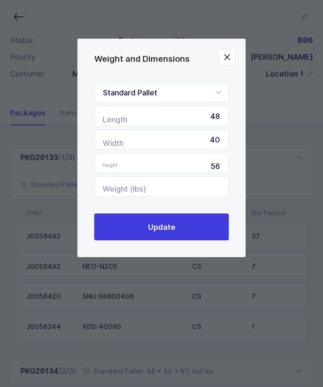
click at [227, 54] on icon "Close" at bounding box center [227, 57] width 12 height 12
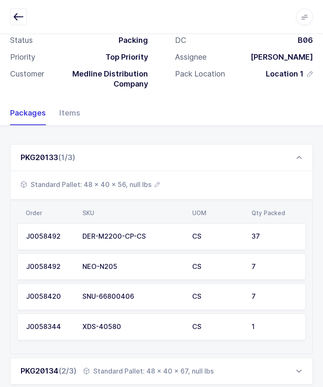
click at [1, 46] on div "Status Packing Priority Top Priority Customer Medline Distribution Company" at bounding box center [79, 65] width 165 height 60
click at [300, 155] on icon at bounding box center [298, 157] width 7 height 7
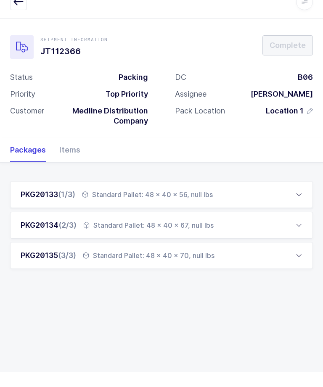
scroll to position [0, 0]
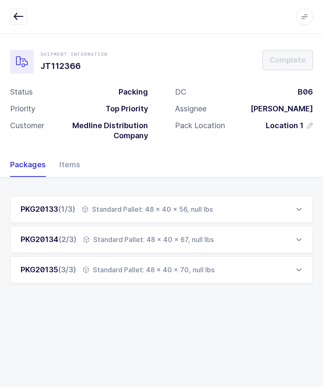
click at [205, 209] on div "Standard Pallet: 48 x 40 x 56, null lbs" at bounding box center [147, 210] width 131 height 10
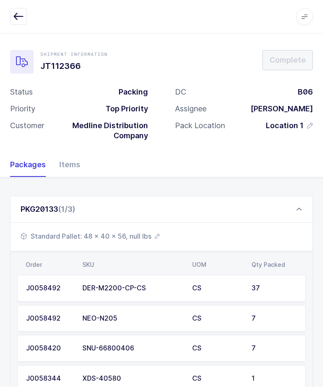
scroll to position [0, 0]
click at [139, 235] on span "Standard Pallet: 48 x 40 x 56, null lbs" at bounding box center [90, 236] width 139 height 10
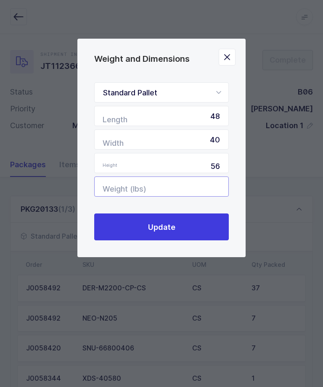
click at [199, 188] on input "Weight (lbs)" at bounding box center [161, 186] width 134 height 20
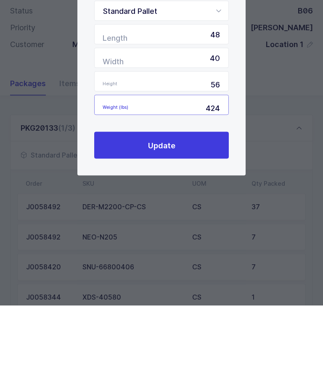
type input "424"
click at [201, 213] on button "Update" at bounding box center [161, 226] width 134 height 27
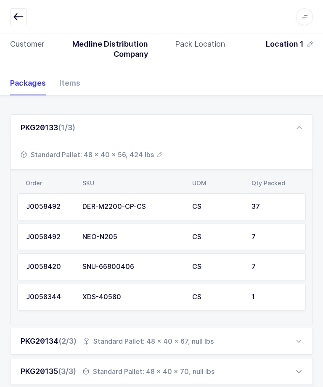
click at [293, 123] on div "PKG20133 (1/3)" at bounding box center [161, 127] width 302 height 27
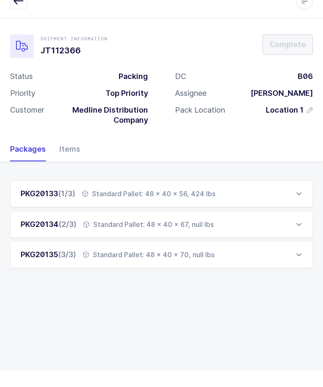
scroll to position [0, 0]
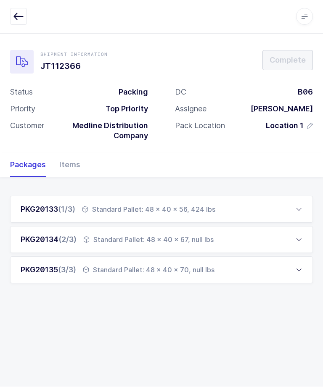
click at [205, 245] on div "PKG20134 (2/3) Standard Pallet: 48 x 40 x 67, null lbs" at bounding box center [161, 239] width 302 height 27
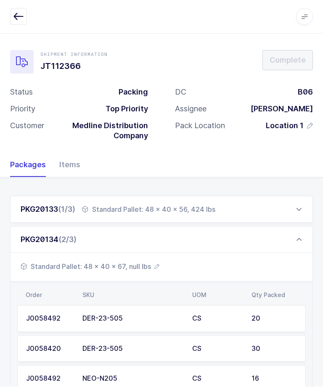
scroll to position [0, 0]
click at [138, 265] on span "Standard Pallet: 48 x 40 x 67, null lbs" at bounding box center [90, 266] width 139 height 10
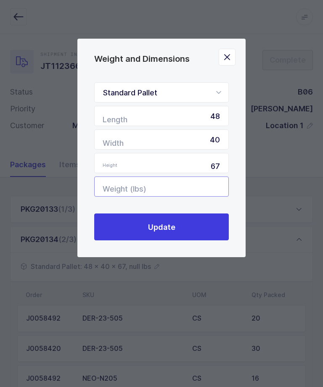
click at [209, 192] on input "Weight (lbs)" at bounding box center [161, 186] width 134 height 20
type input "290"
click at [198, 237] on button "Update" at bounding box center [161, 226] width 134 height 27
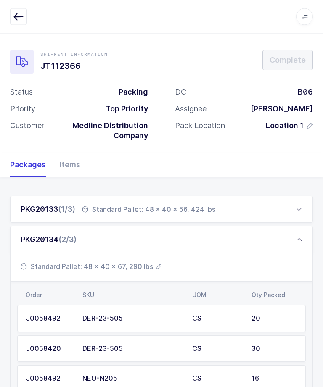
scroll to position [0, 0]
click at [298, 244] on div "PKG20134 (2/3)" at bounding box center [161, 239] width 302 height 27
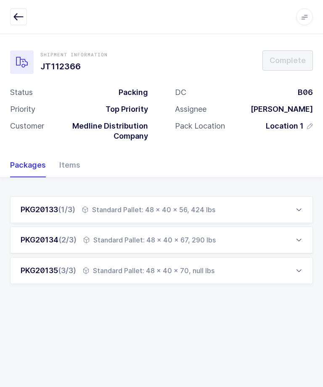
scroll to position [0, 0]
click at [267, 262] on div "PKG20135 (3/3) Standard Pallet: 48 x 40 x 70, null lbs" at bounding box center [161, 270] width 302 height 27
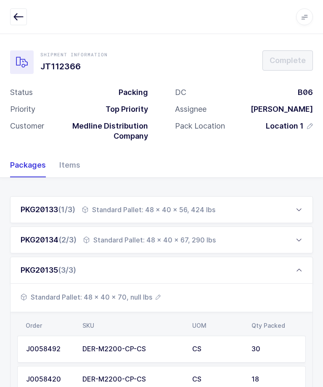
click at [150, 292] on span "Standard Pallet: 48 x 40 x 70, null lbs" at bounding box center [91, 297] width 140 height 10
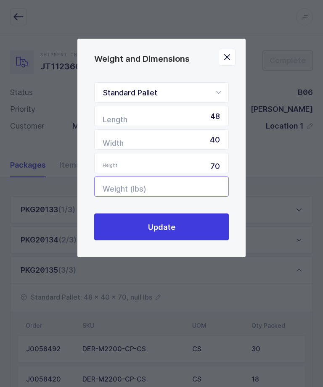
click at [211, 192] on input "Weight (lbs)" at bounding box center [161, 186] width 134 height 20
click at [179, 190] on input "Weight (lbs)" at bounding box center [161, 186] width 134 height 20
type input "543"
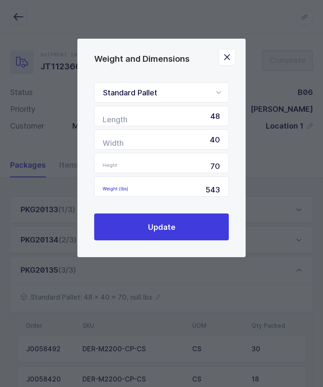
click at [191, 226] on button "Update" at bounding box center [161, 226] width 134 height 27
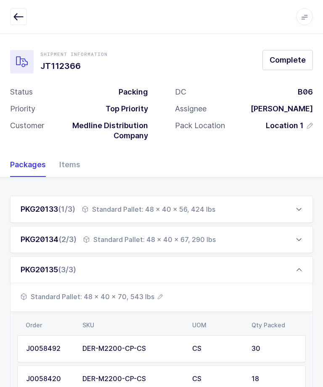
scroll to position [0, 0]
click at [293, 53] on button "Complete" at bounding box center [287, 60] width 50 height 20
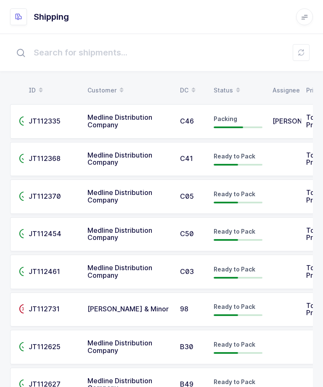
click at [275, 118] on span "[PERSON_NAME]" at bounding box center [299, 121] width 55 height 8
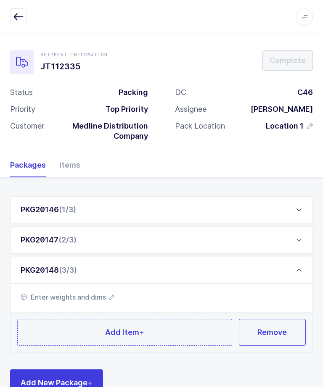
click at [302, 263] on div "PKG20148 (3/3)" at bounding box center [161, 270] width 302 height 27
